Goal: Browse casually

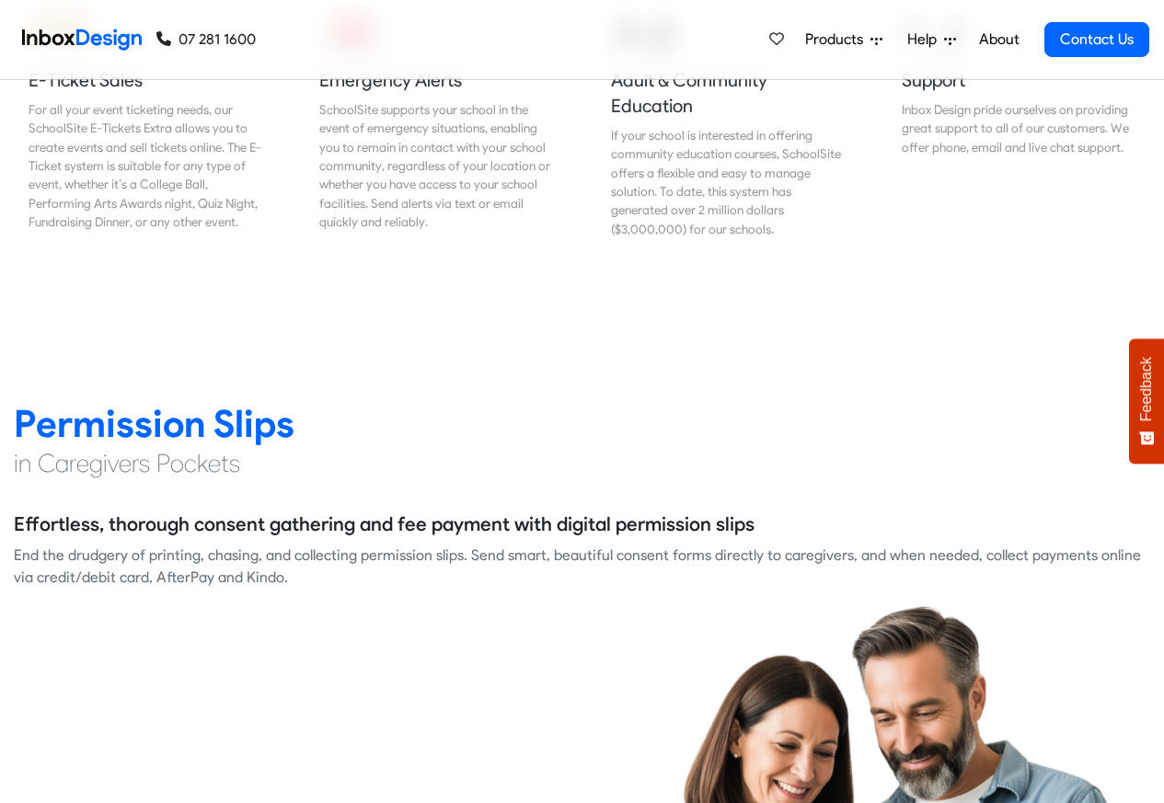
scroll to position [2318, 0]
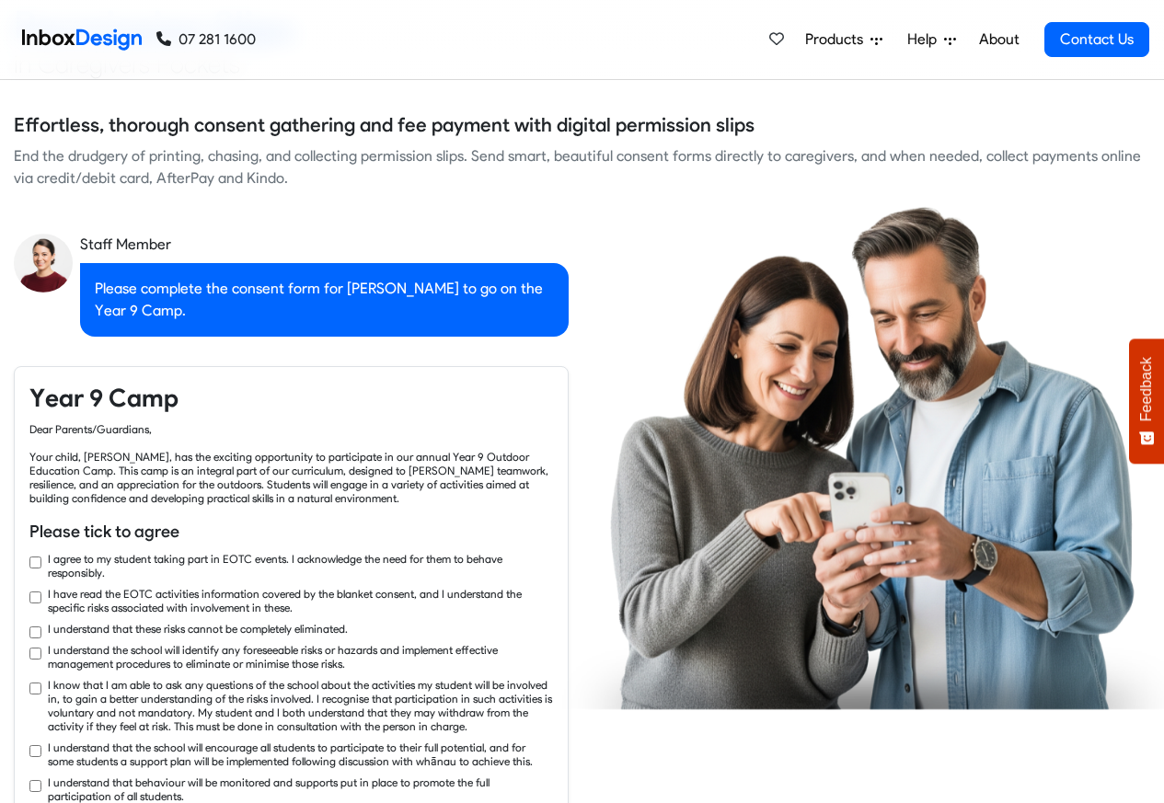
checkbox input "true"
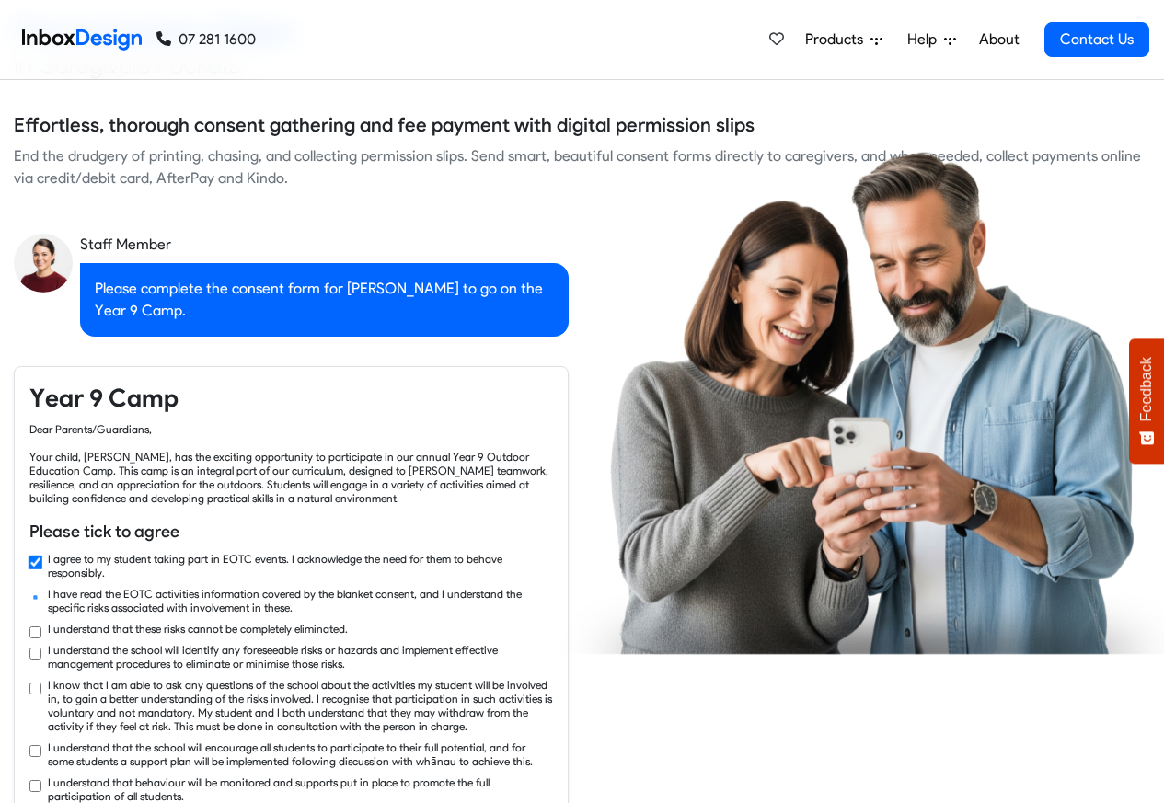
checkbox input "true"
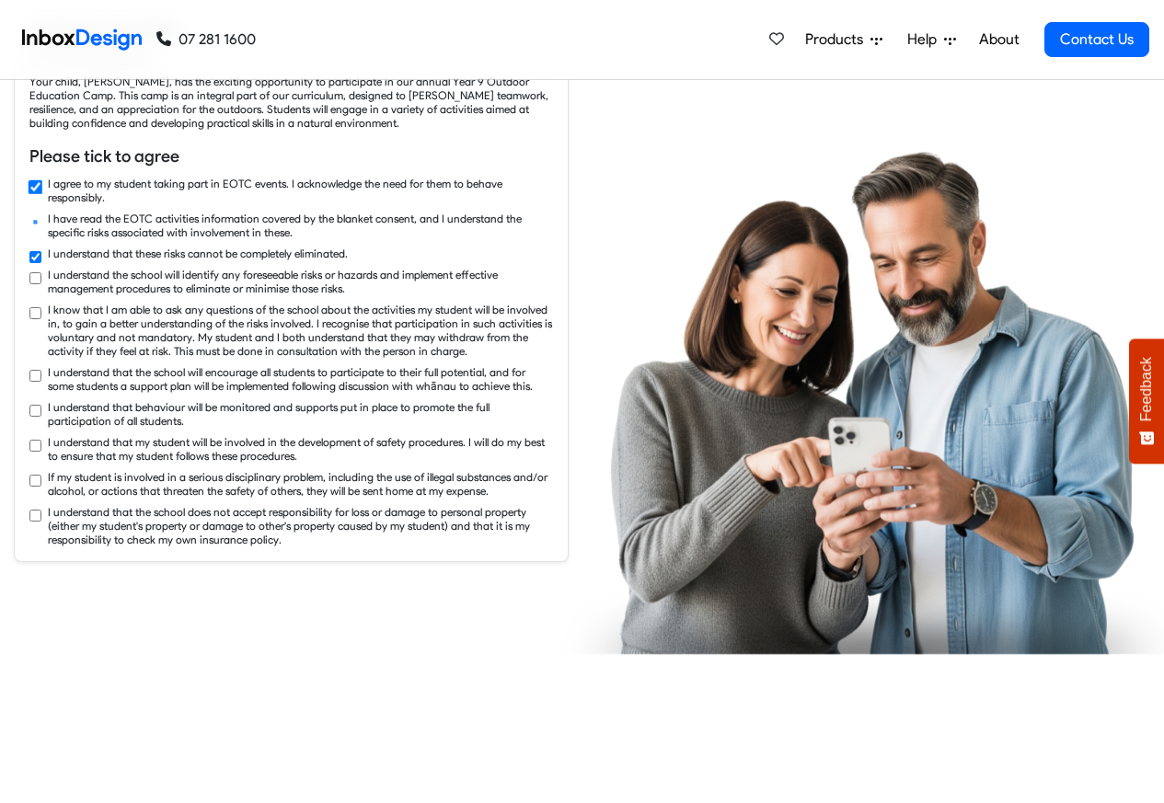
checkbox input "true"
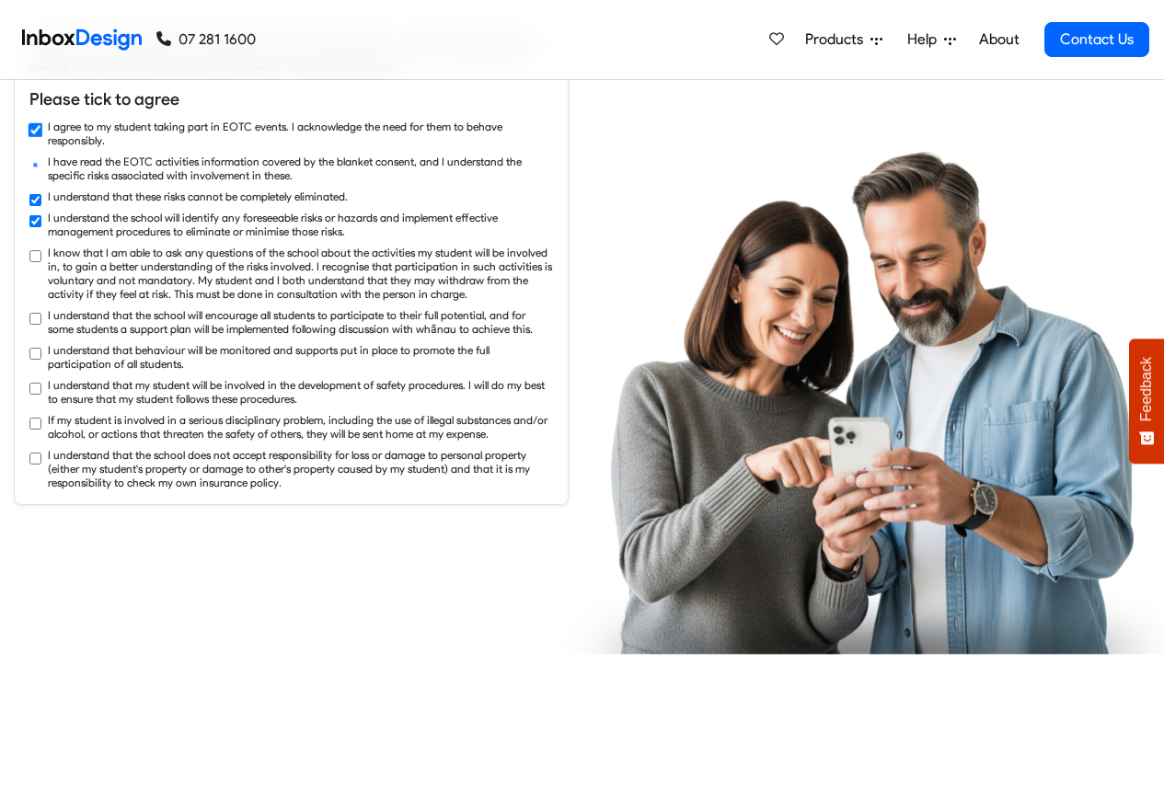
checkbox input "true"
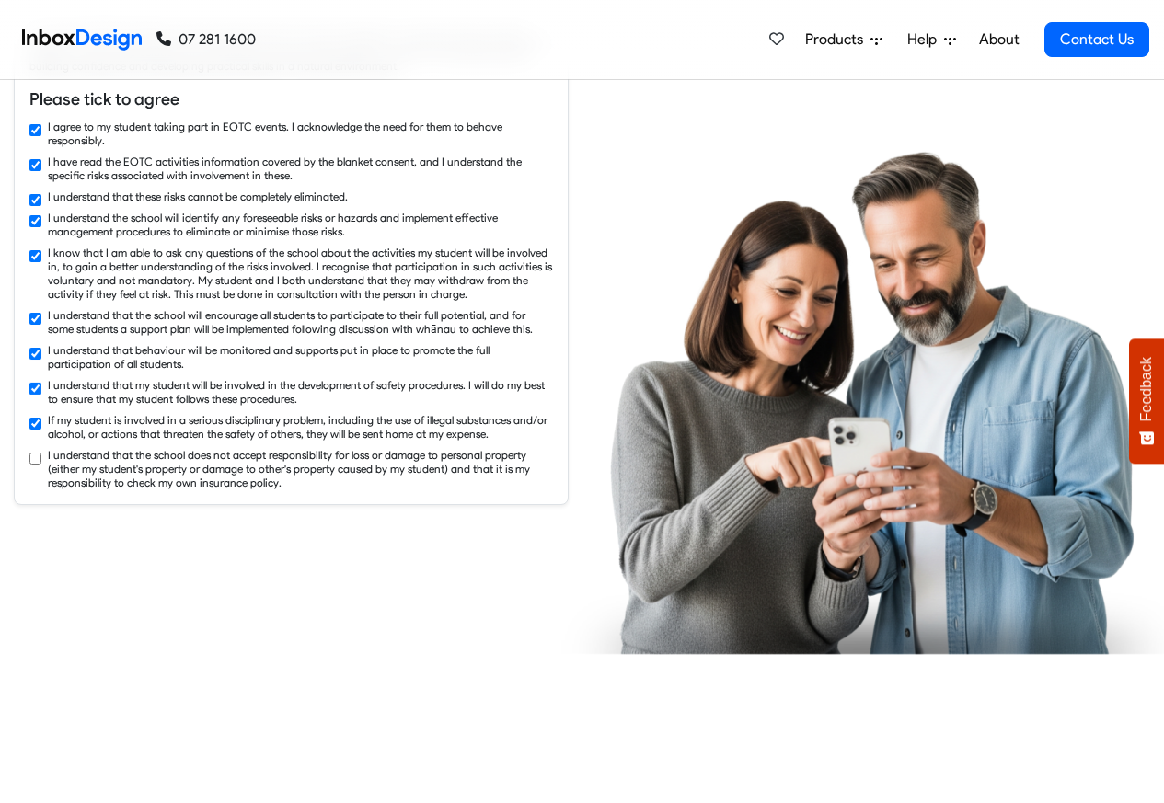
checkbox input "true"
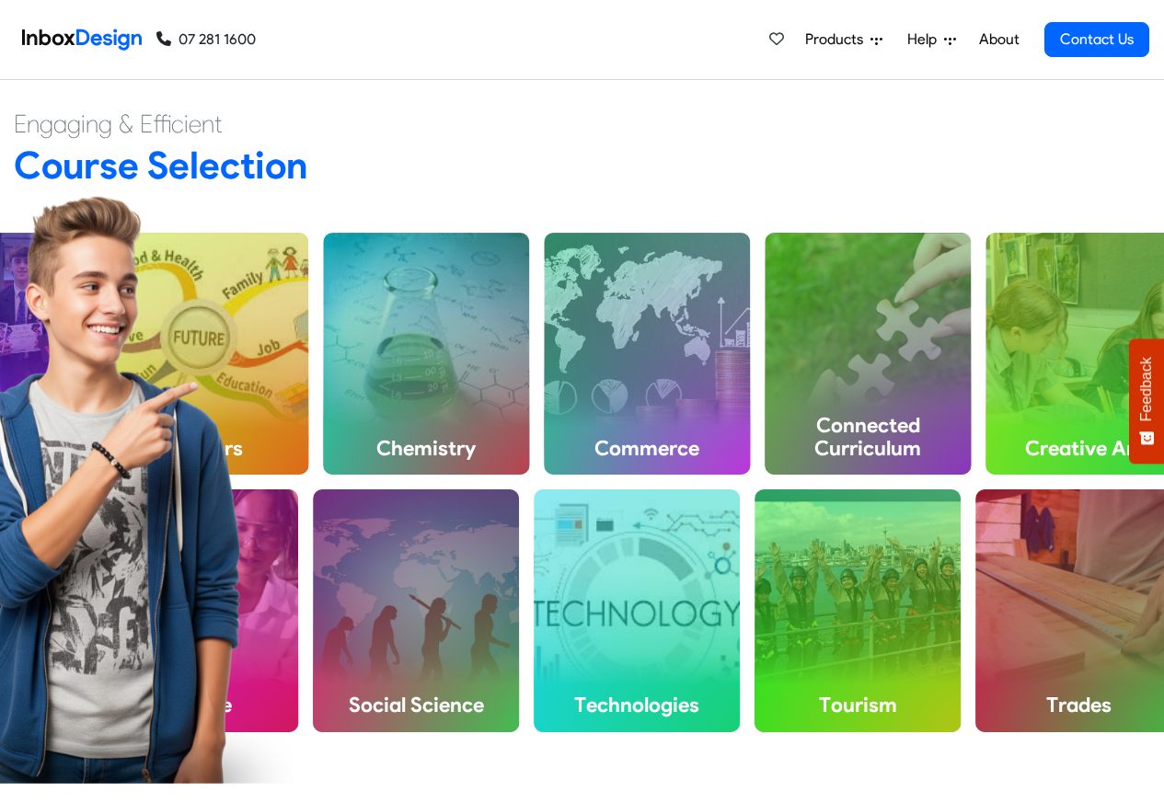
scroll to position [4636, 0]
